Goal: Information Seeking & Learning: Learn about a topic

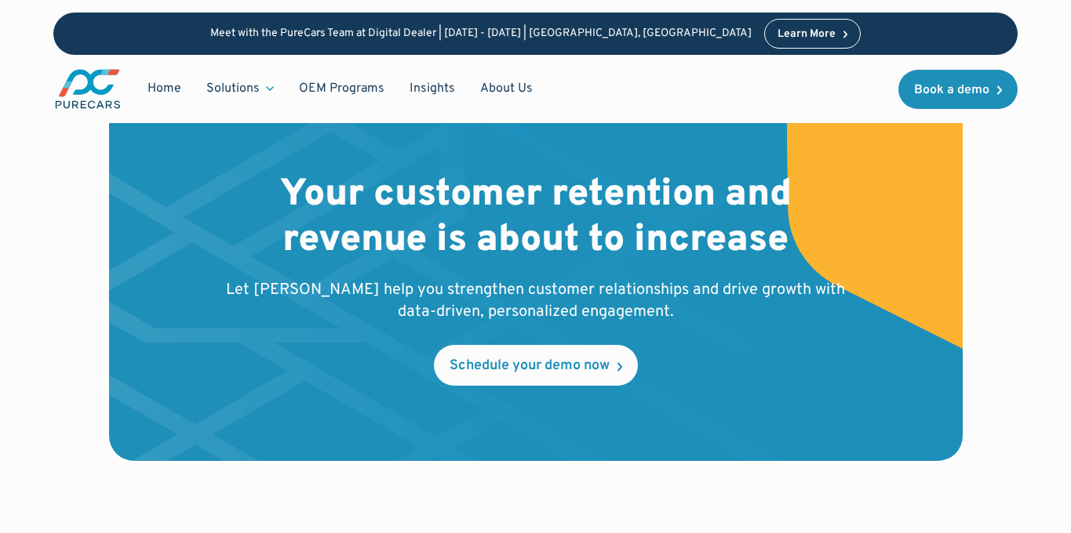
scroll to position [3542, 0]
